Goal: Information Seeking & Learning: Learn about a topic

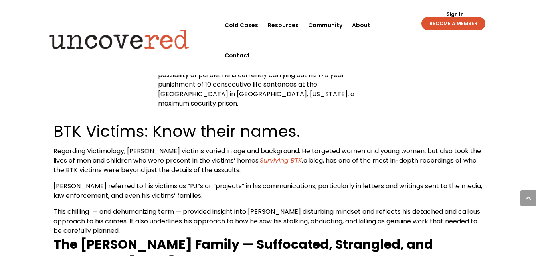
scroll to position [785, 0]
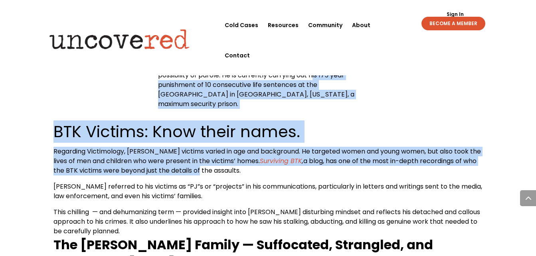
drag, startPoint x: 0, startPoint y: 0, endPoint x: 285, endPoint y: 57, distance: 290.7
click at [285, 57] on div "[PERSON_NAME] — Quick Facts Name : [PERSON_NAME] ([DEMOGRAPHIC_DATA]) [PERSON_N…" at bounding box center [267, 109] width 429 height 967
drag, startPoint x: 285, startPoint y: 57, endPoint x: 366, endPoint y: 82, distance: 84.9
click at [366, 82] on div "[PERSON_NAME] — Quick Facts Name : [PERSON_NAME] ([DEMOGRAPHIC_DATA]) [PERSON_N…" at bounding box center [267, 109] width 429 height 967
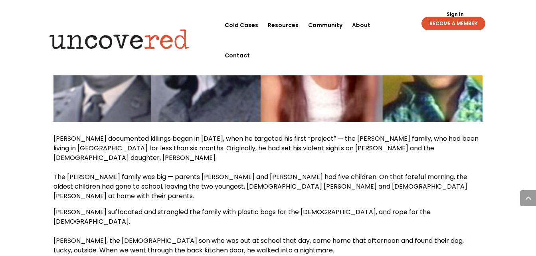
scroll to position [1105, 0]
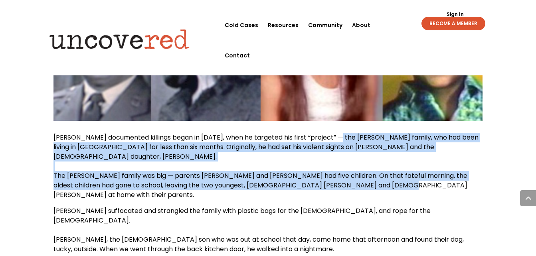
drag, startPoint x: 337, startPoint y: 110, endPoint x: 442, endPoint y: 144, distance: 109.8
click at [442, 144] on p "[PERSON_NAME] documented killings began in [DATE], when he targeted his first “…" at bounding box center [267, 169] width 429 height 73
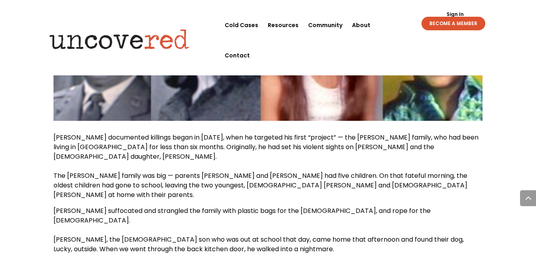
click at [107, 206] on p "[PERSON_NAME] suffocated and strangled the family with plastic bags for the [DE…" at bounding box center [267, 239] width 429 height 67
drag, startPoint x: 125, startPoint y: 212, endPoint x: 408, endPoint y: 210, distance: 283.0
click at [444, 206] on p "[PERSON_NAME] suffocated and strangled the family with plastic bags for the [DE…" at bounding box center [267, 239] width 429 height 67
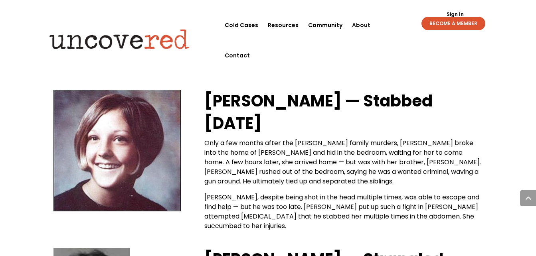
scroll to position [1305, 0]
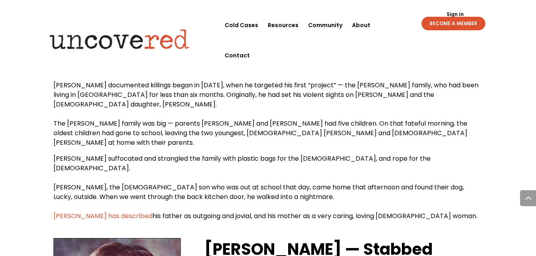
scroll to position [1156, 0]
